Goal: Feedback & Contribution: Submit feedback/report problem

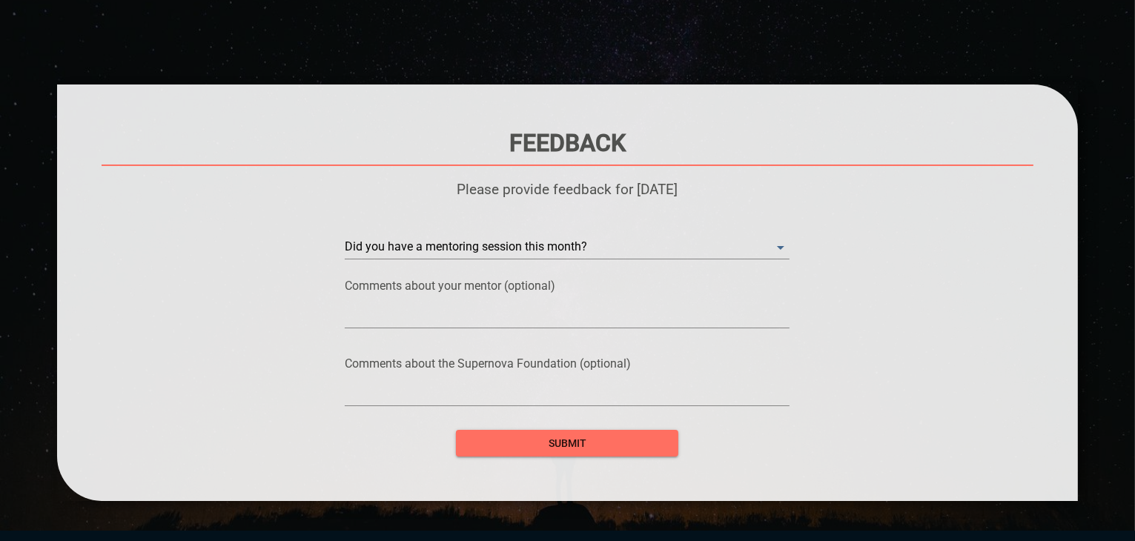
scroll to position [104, 0]
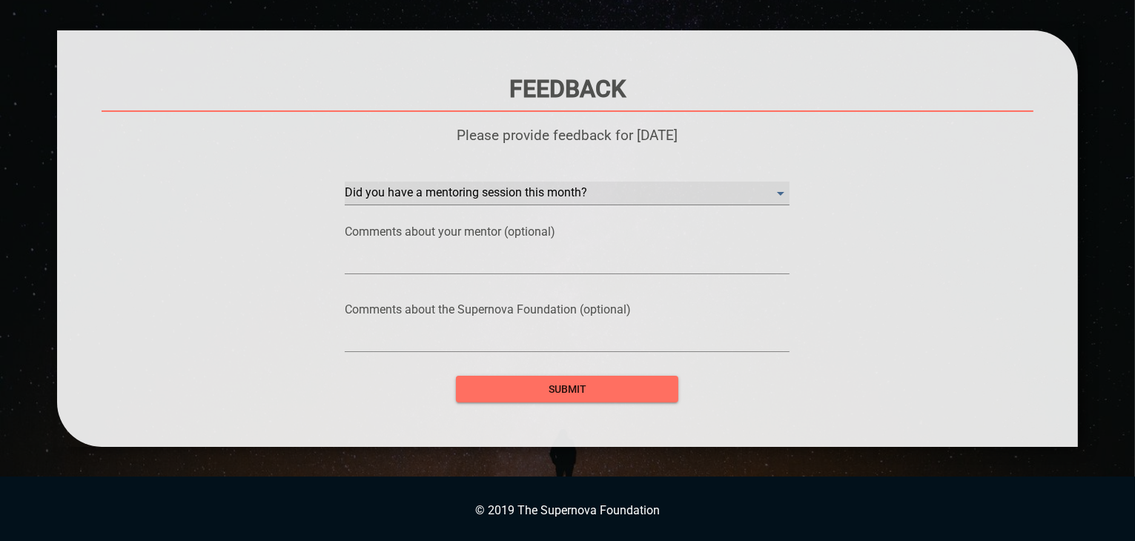
click at [548, 185] on month\? "​" at bounding box center [567, 194] width 445 height 24
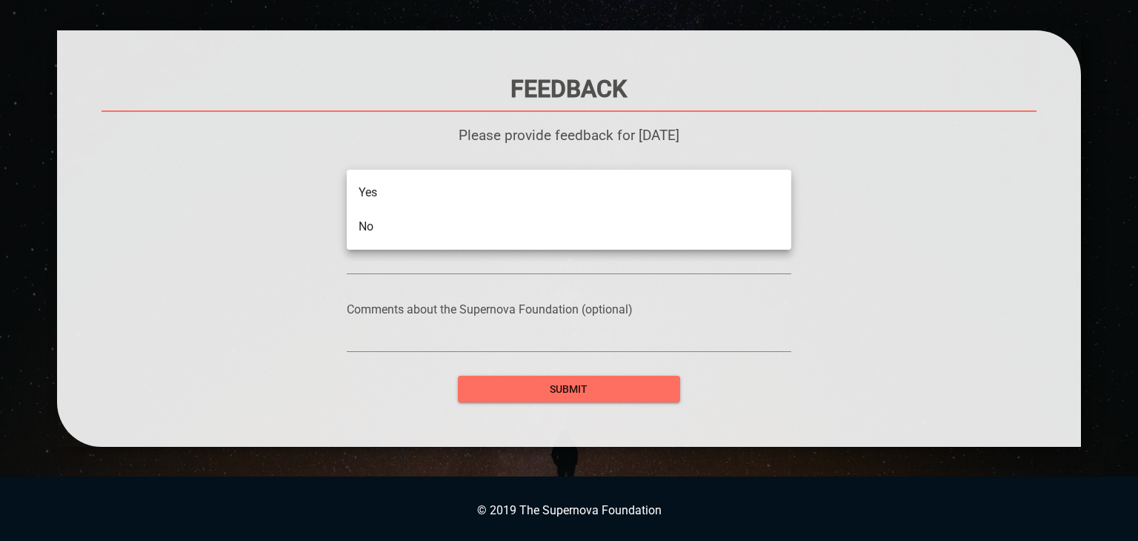
click at [516, 192] on li "Yes" at bounding box center [569, 193] width 445 height 34
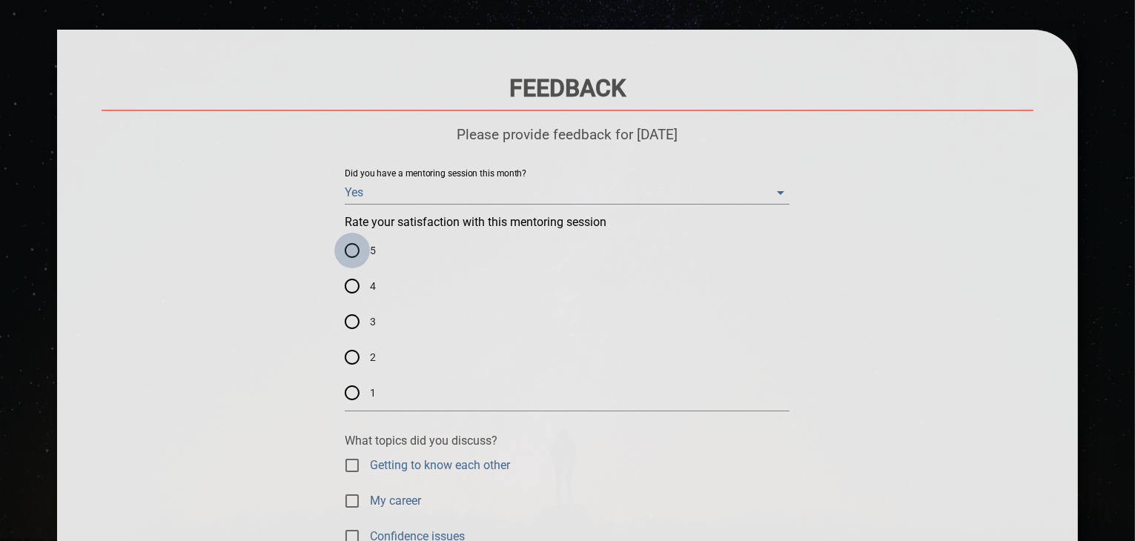
click at [350, 259] on input "5" at bounding box center [352, 251] width 36 height 36
radio input "true"
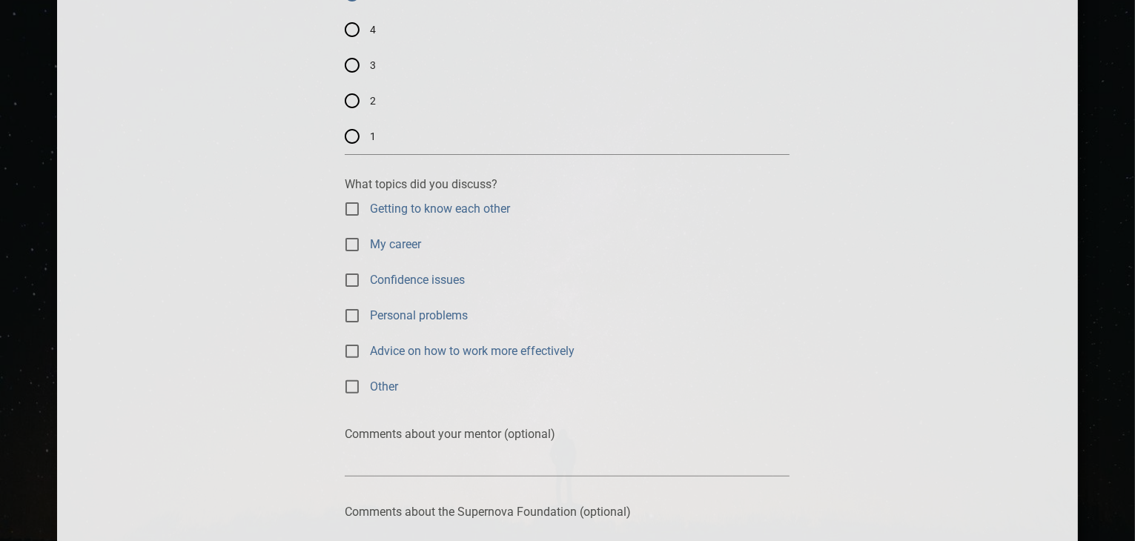
scroll to position [474, 0]
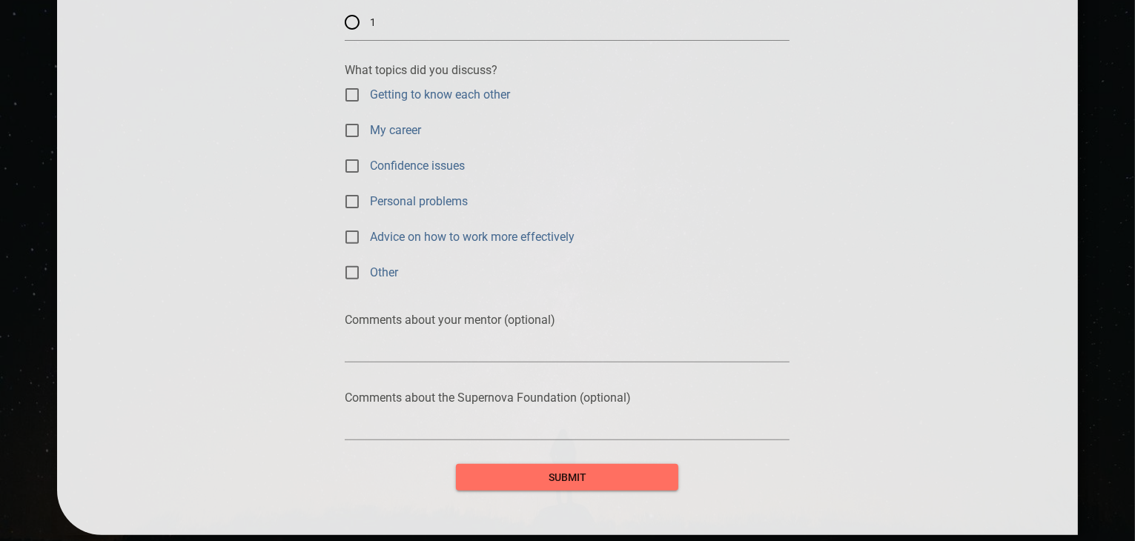
click at [356, 125] on input "My career" at bounding box center [352, 131] width 36 height 36
checkbox input "true"
click at [344, 236] on input "Advice on how to work more effectively" at bounding box center [352, 237] width 36 height 36
checkbox input "true"
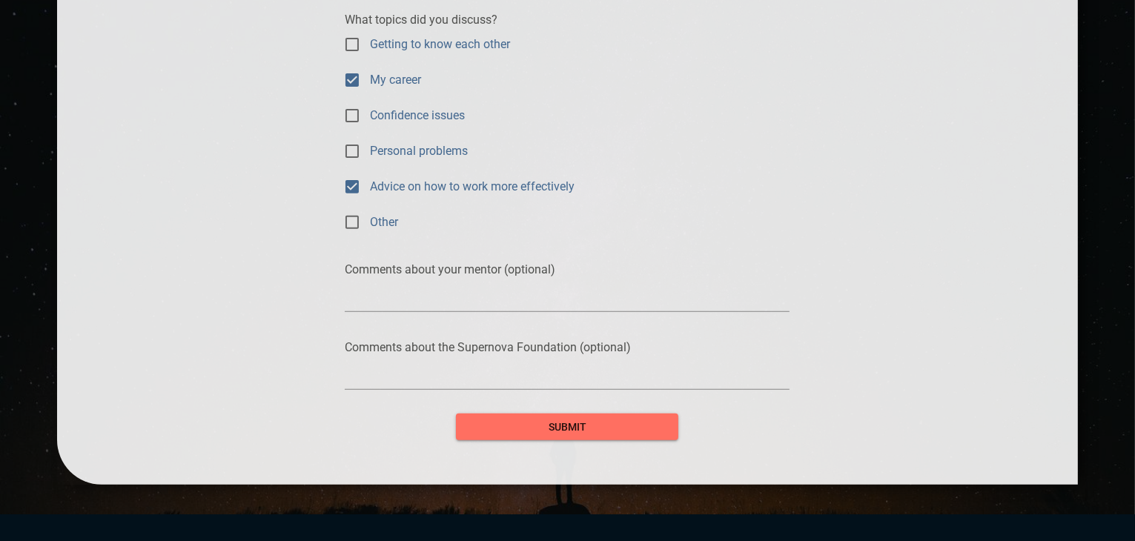
scroll to position [563, 0]
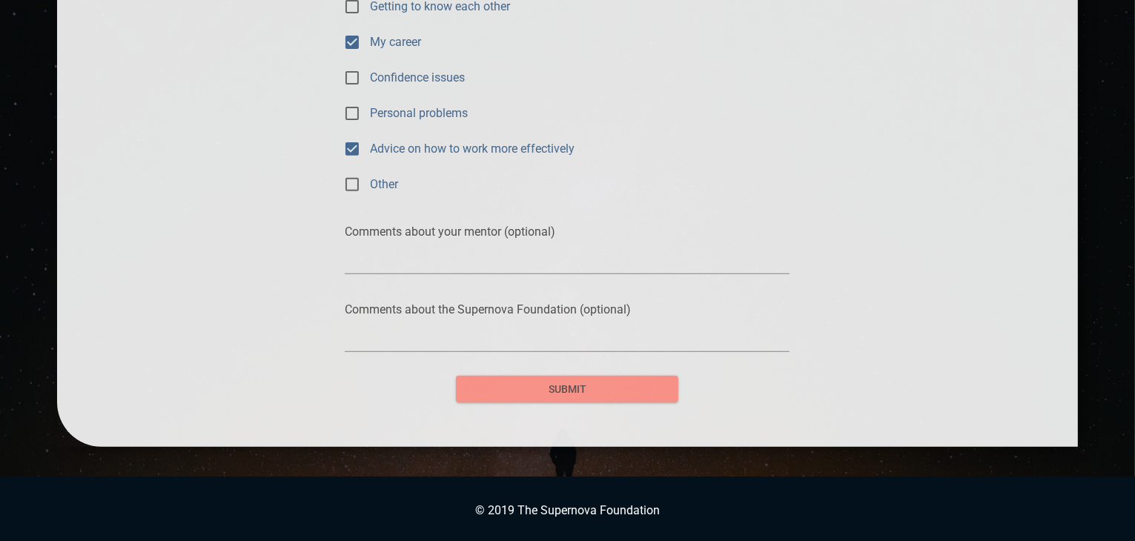
click at [603, 390] on span "submit" at bounding box center [567, 389] width 199 height 19
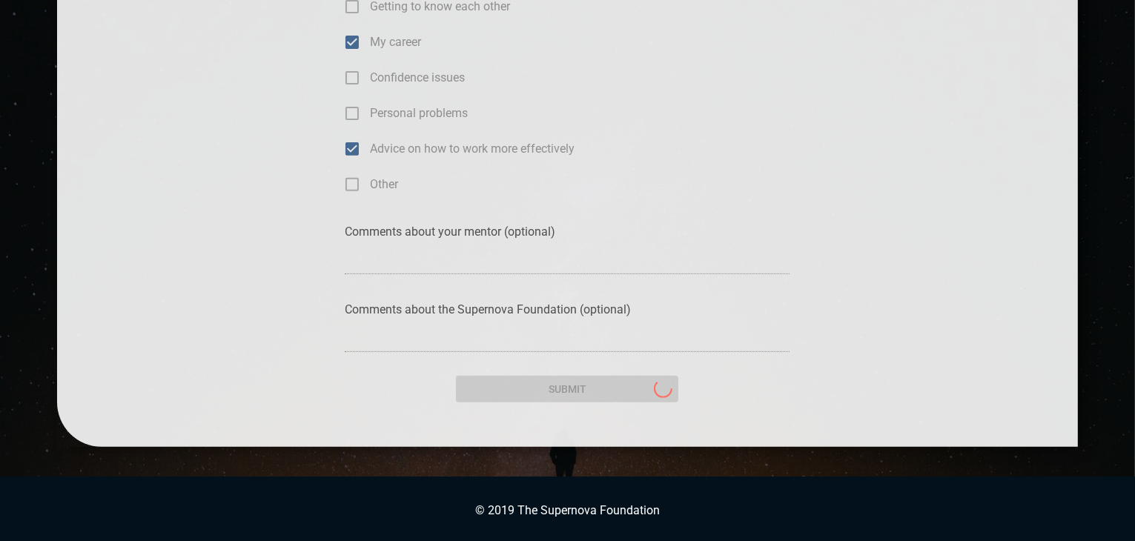
scroll to position [0, 0]
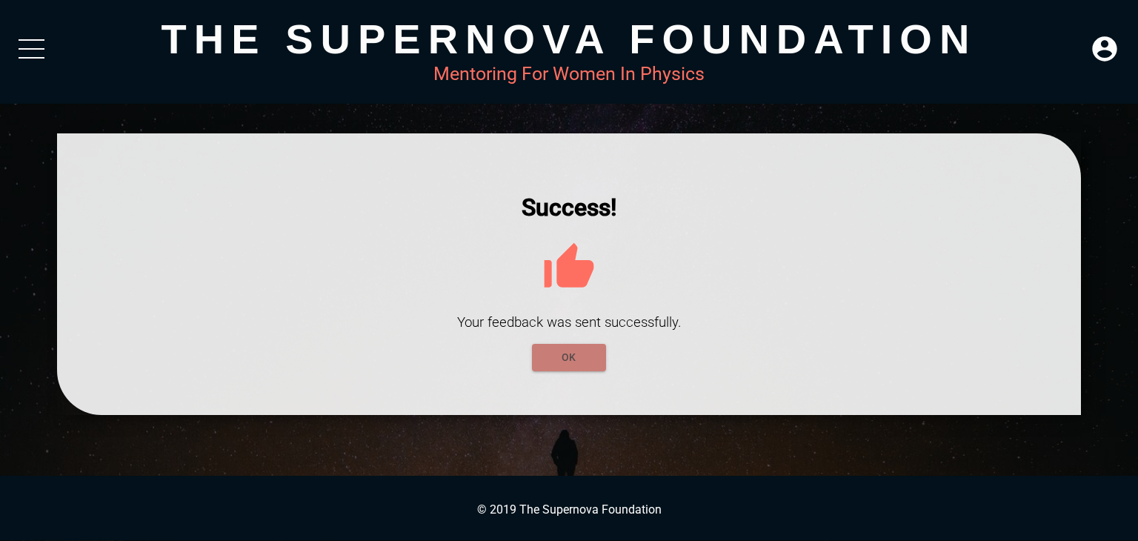
click at [601, 359] on button "OK" at bounding box center [569, 357] width 74 height 27
